Goal: Information Seeking & Learning: Learn about a topic

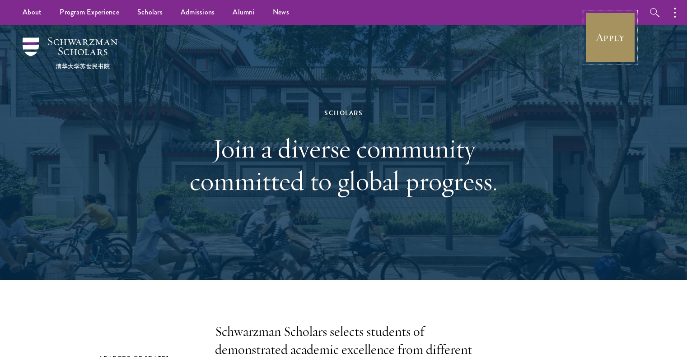
click at [611, 47] on link "Apply" at bounding box center [610, 37] width 51 height 51
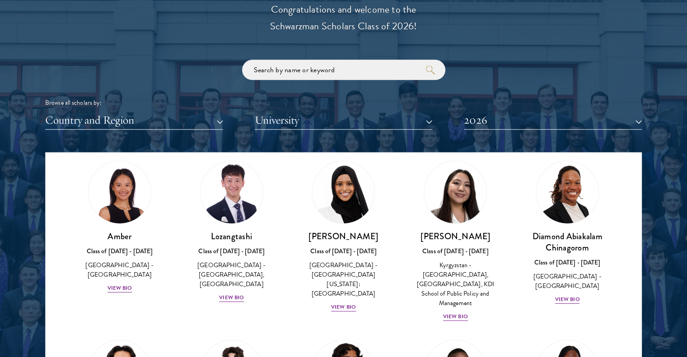
scroll to position [28, 0]
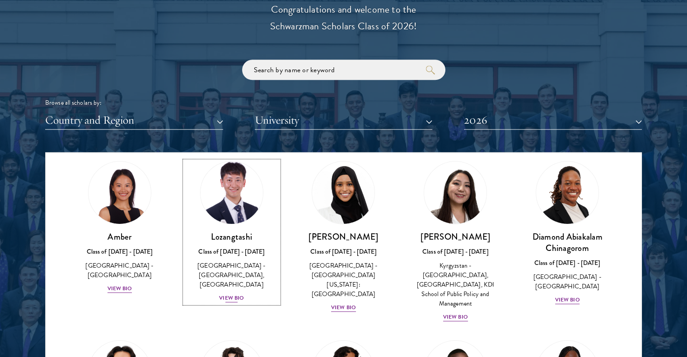
click at [231, 298] on div "View Bio" at bounding box center [231, 298] width 25 height 9
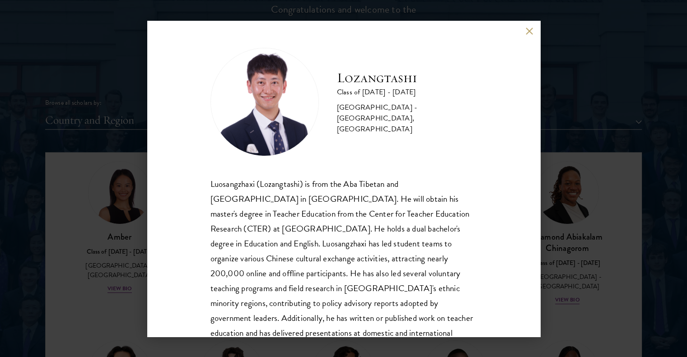
scroll to position [46, 0]
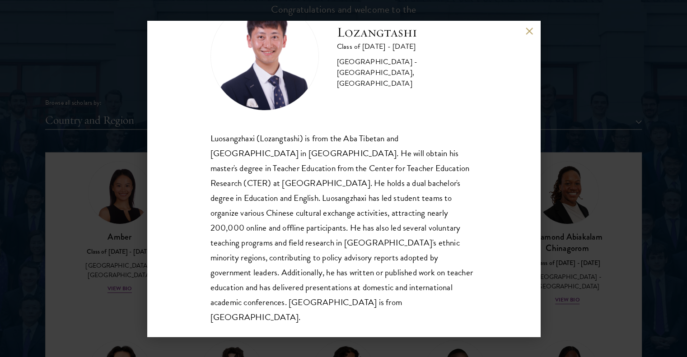
click at [531, 26] on div "Lozangtashi Class of [DATE] - [DATE] [GEOGRAPHIC_DATA] - [GEOGRAPHIC_DATA], [GE…" at bounding box center [343, 179] width 393 height 316
click at [526, 32] on button at bounding box center [530, 32] width 8 height 8
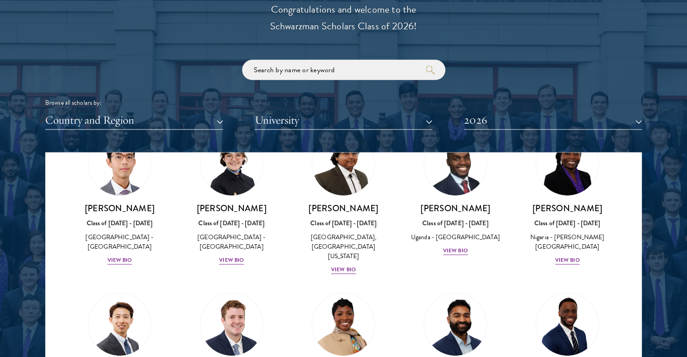
scroll to position [246, 0]
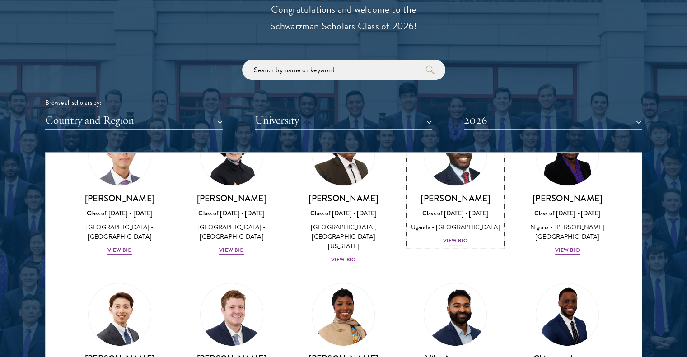
click at [447, 173] on img at bounding box center [455, 154] width 69 height 69
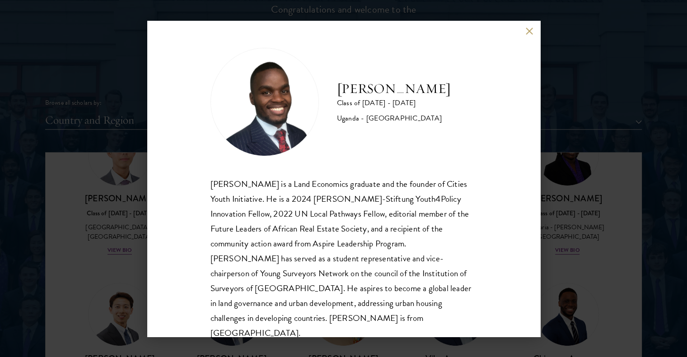
scroll to position [16, 0]
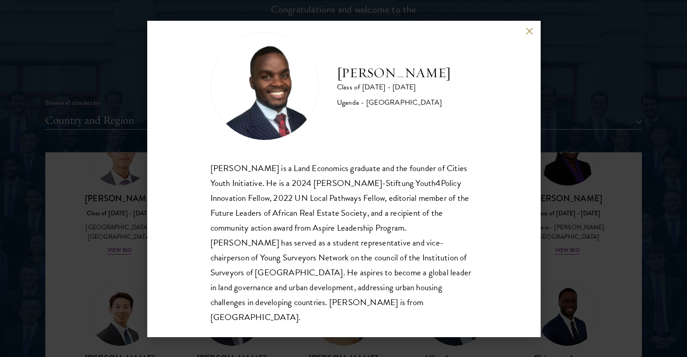
click at [533, 30] on button at bounding box center [530, 32] width 8 height 8
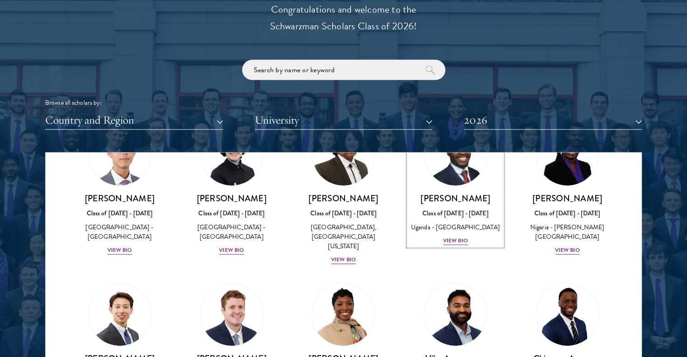
scroll to position [206, 0]
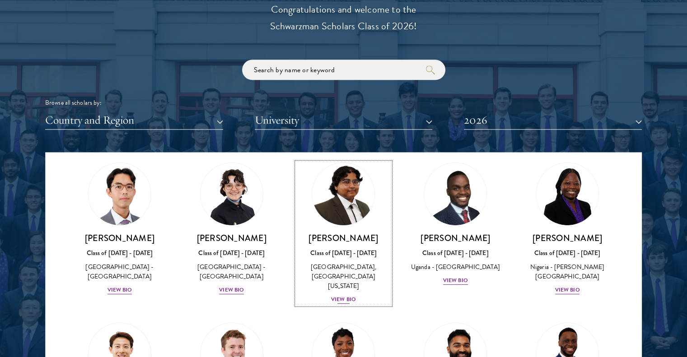
click at [342, 295] on div "View Bio" at bounding box center [343, 299] width 25 height 9
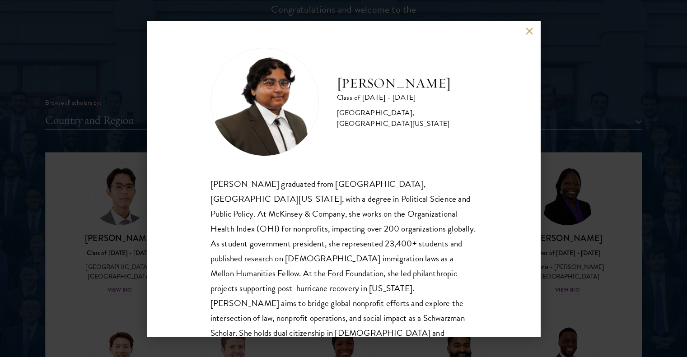
scroll to position [11, 0]
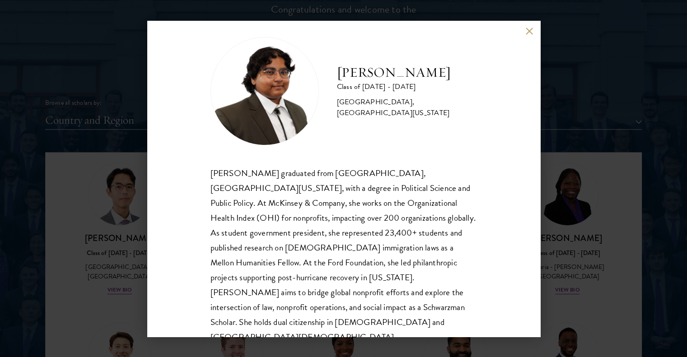
click at [542, 216] on div "[PERSON_NAME] Class of [DATE] - [DATE] [GEOGRAPHIC_DATA] - [GEOGRAPHIC_DATA], […" at bounding box center [343, 178] width 687 height 357
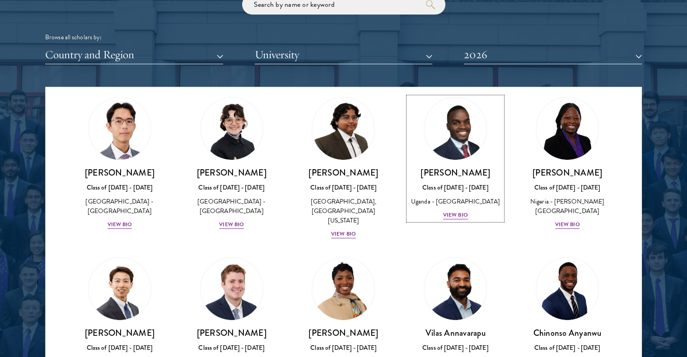
scroll to position [78, 0]
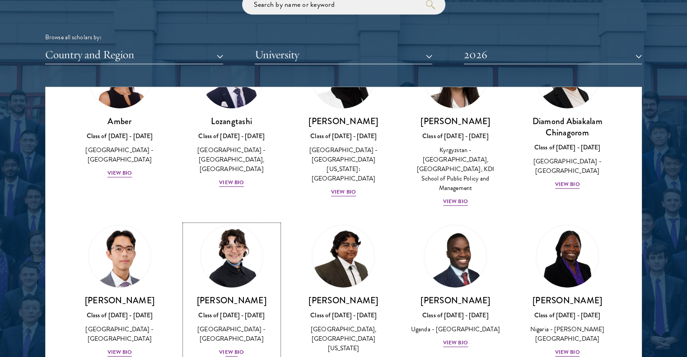
click at [217, 258] on img at bounding box center [231, 256] width 69 height 69
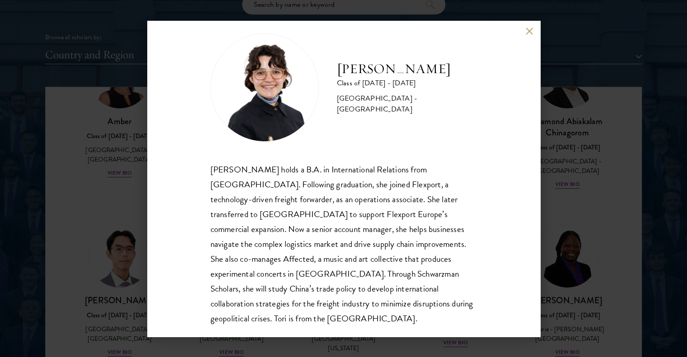
scroll to position [15, 0]
click at [593, 157] on div "[PERSON_NAME] Class of [DATE] - [DATE] [GEOGRAPHIC_DATA] - [GEOGRAPHIC_DATA] [P…" at bounding box center [343, 178] width 687 height 357
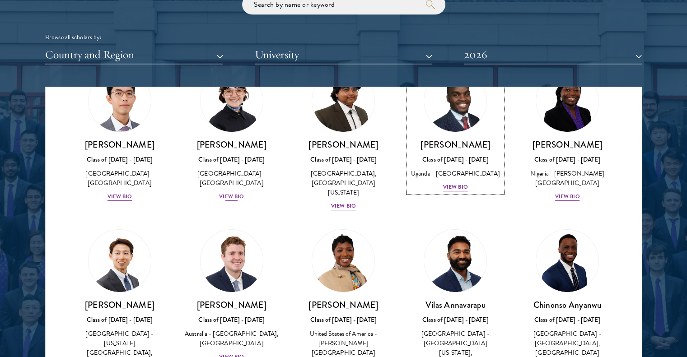
scroll to position [234, 0]
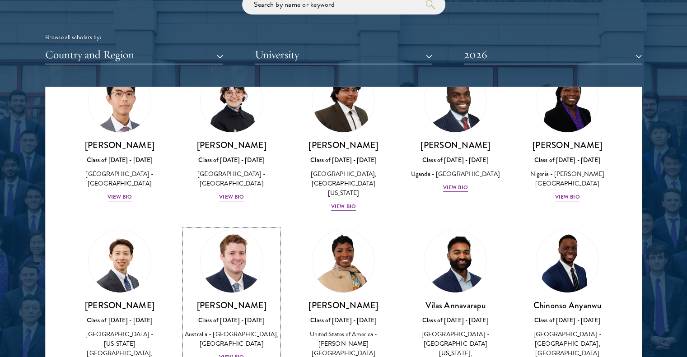
click at [227, 271] on img at bounding box center [231, 261] width 69 height 69
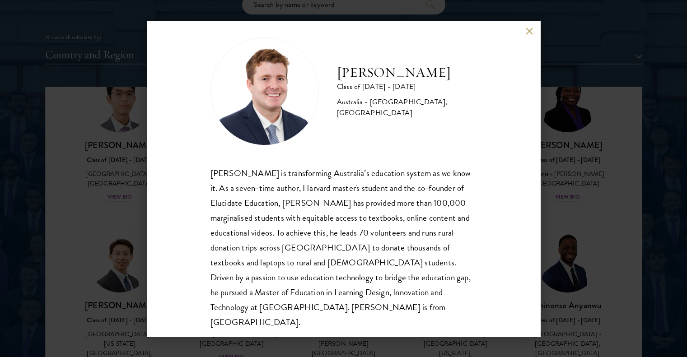
scroll to position [14, 0]
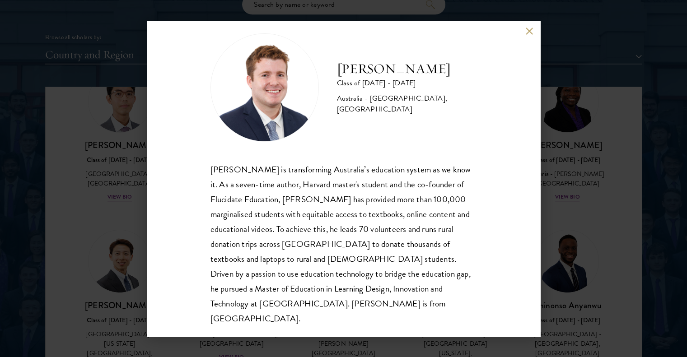
click at [591, 198] on div "[PERSON_NAME] Class of [DATE] - [DATE] [GEOGRAPHIC_DATA] - [GEOGRAPHIC_DATA], […" at bounding box center [343, 178] width 687 height 357
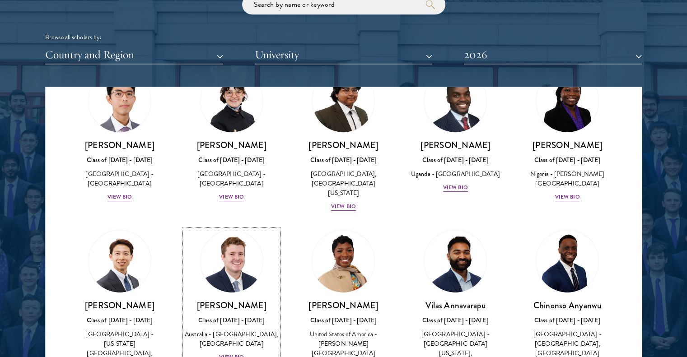
scroll to position [298, 0]
